Goal: Task Accomplishment & Management: Use online tool/utility

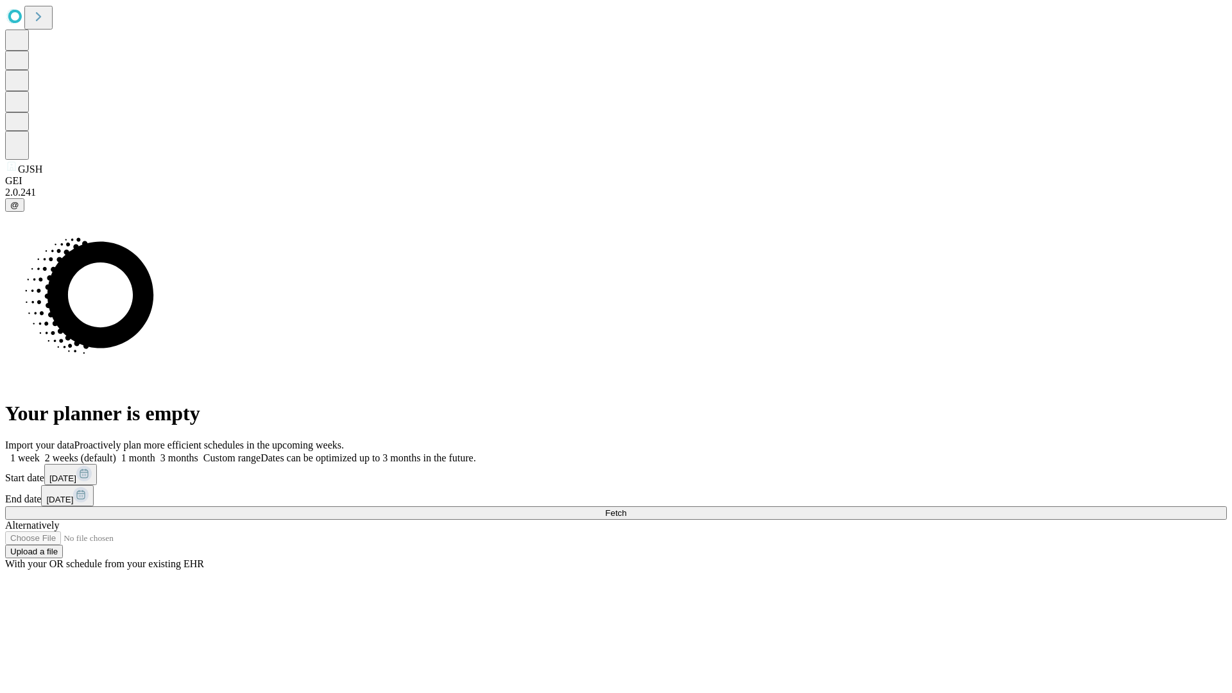
click at [626, 508] on span "Fetch" at bounding box center [615, 513] width 21 height 10
